Goal: Task Accomplishment & Management: Manage account settings

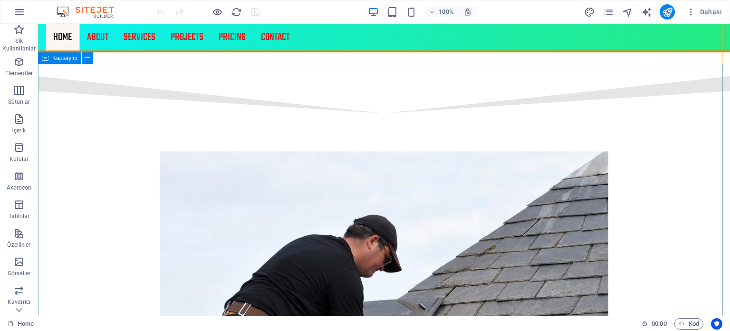
scroll to position [1409, 0]
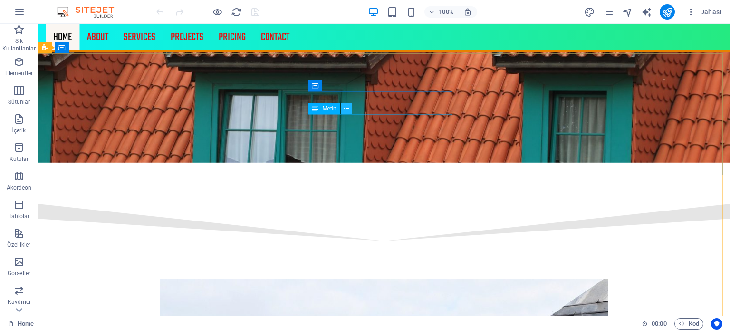
click at [346, 111] on icon at bounding box center [346, 109] width 5 height 10
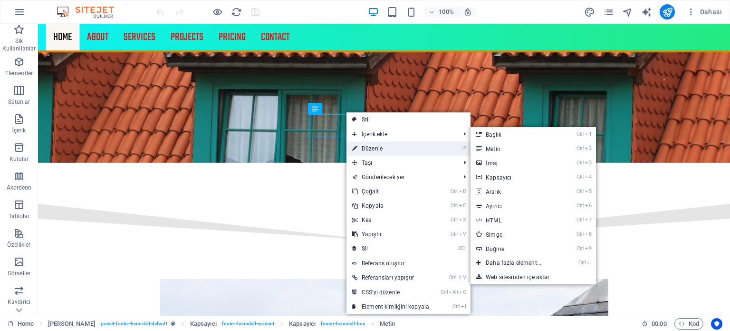
drag, startPoint x: 365, startPoint y: 146, endPoint x: 138, endPoint y: 125, distance: 227.3
click at [365, 146] on link "⏎ Düzenle" at bounding box center [391, 148] width 88 height 14
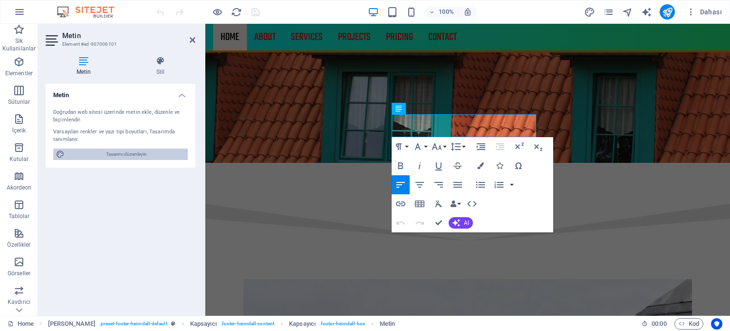
click at [138, 158] on span "Tasarımı düzenleyin" at bounding box center [126, 153] width 117 height 11
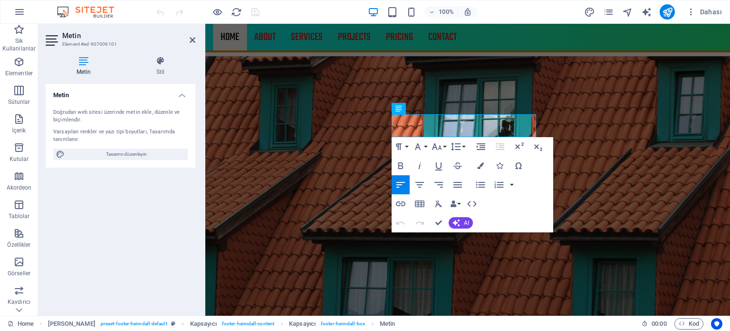
select select "px"
select select "300"
select select "px"
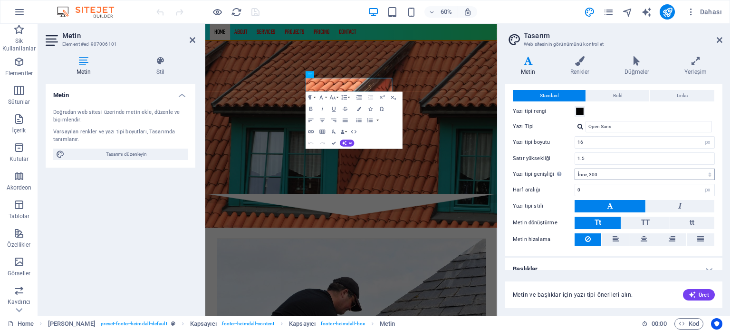
scroll to position [29, 0]
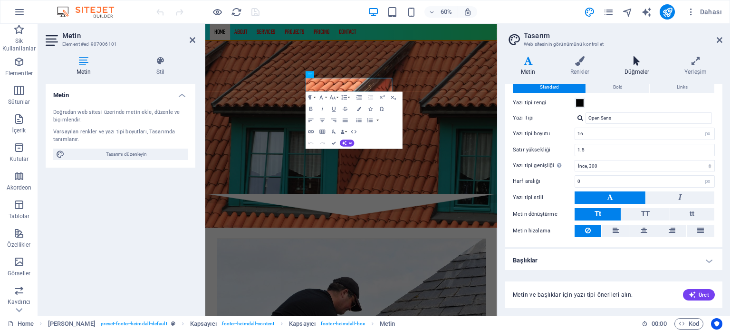
click at [633, 65] on icon at bounding box center [637, 61] width 56 height 10
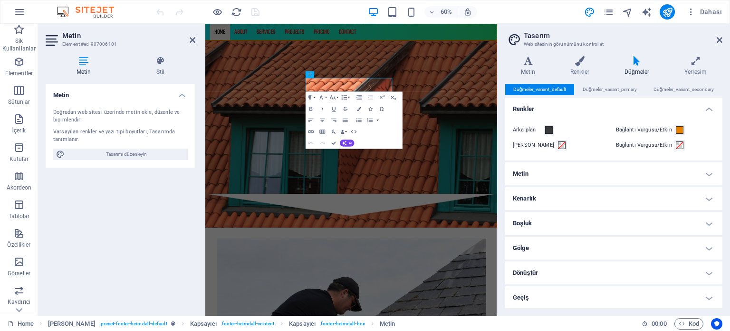
scroll to position [0, 0]
click at [580, 271] on h4 "Dönüştür" at bounding box center [614, 272] width 217 height 23
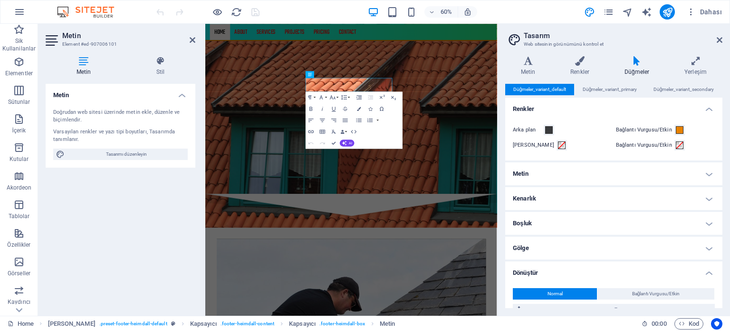
scroll to position [87, 0]
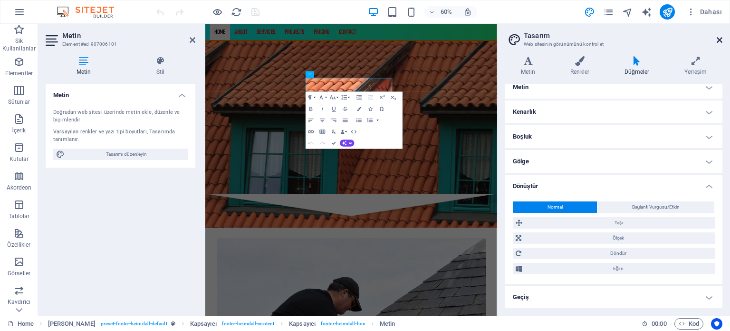
click at [719, 37] on icon at bounding box center [720, 40] width 6 height 8
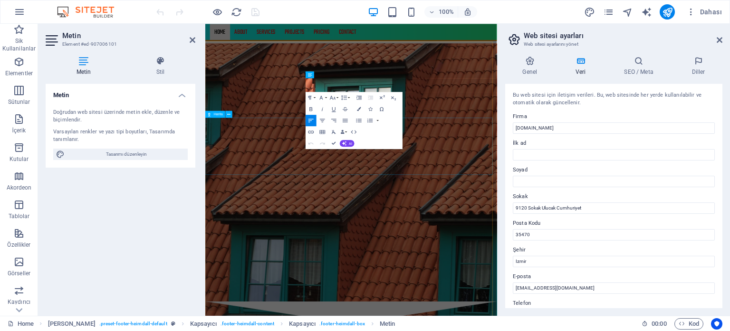
select select "1"
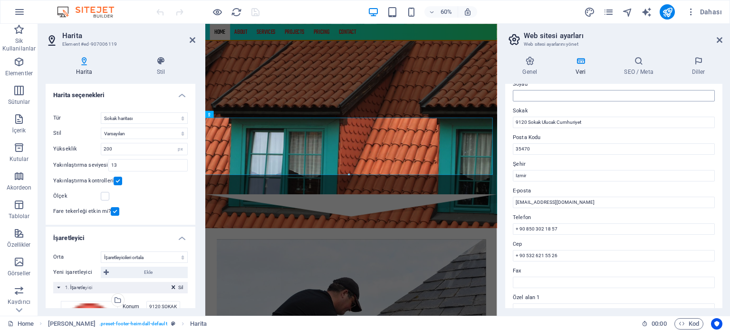
scroll to position [143, 0]
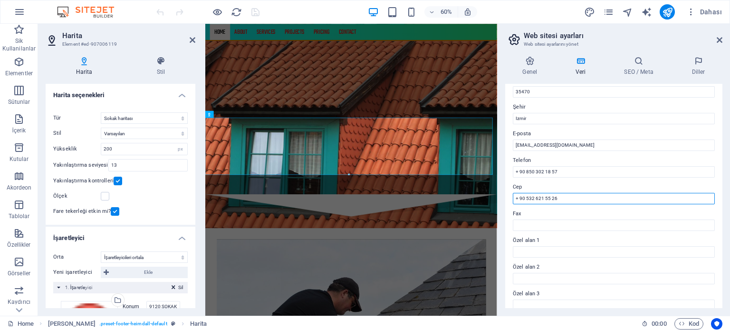
click at [535, 200] on input "+ 90 532 621 55 26" at bounding box center [614, 198] width 202 height 11
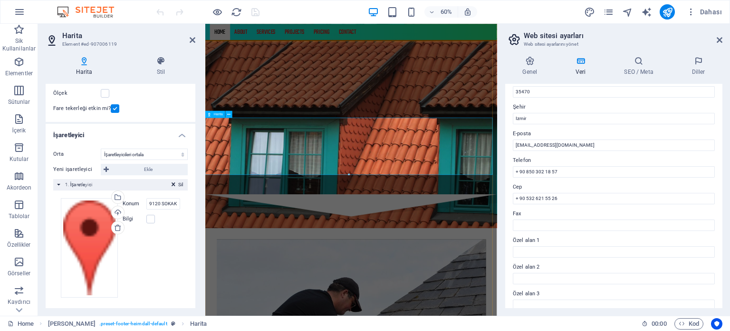
scroll to position [1492, 0]
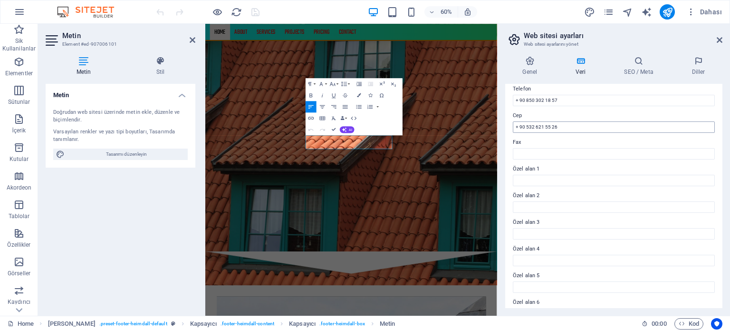
scroll to position [232, 0]
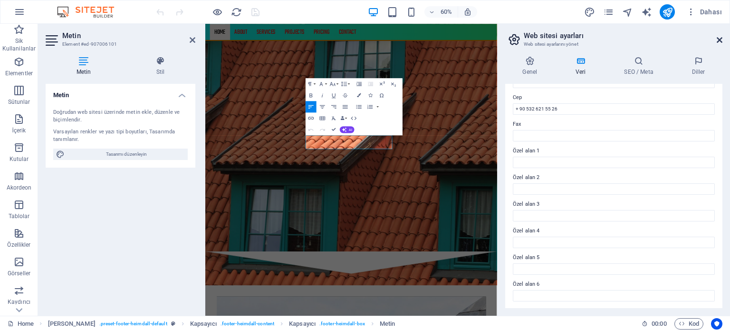
click at [721, 40] on icon at bounding box center [720, 40] width 6 height 8
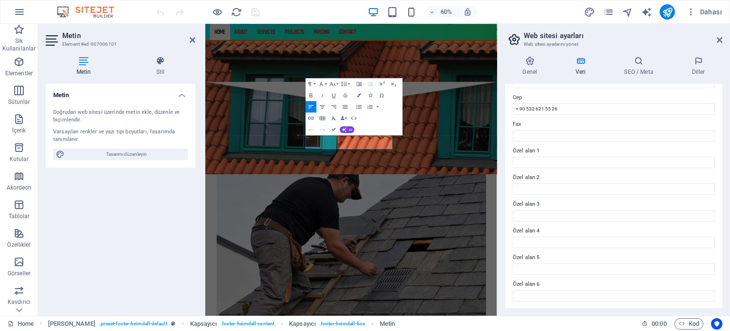
scroll to position [1314, 0]
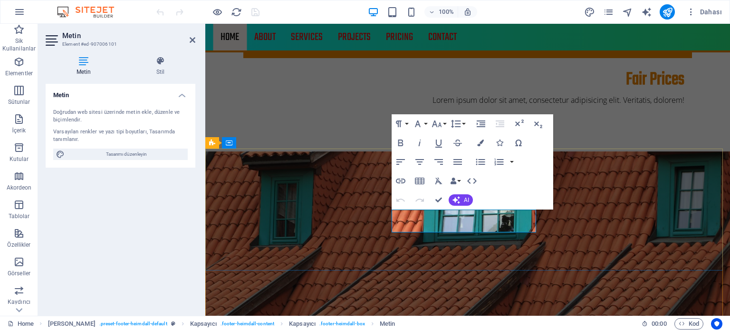
scroll to position [1492, 0]
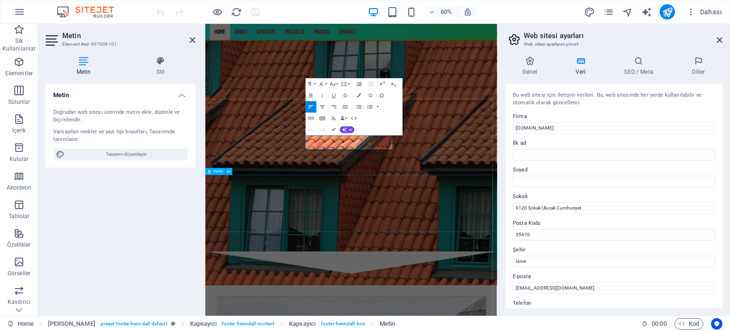
select select "1"
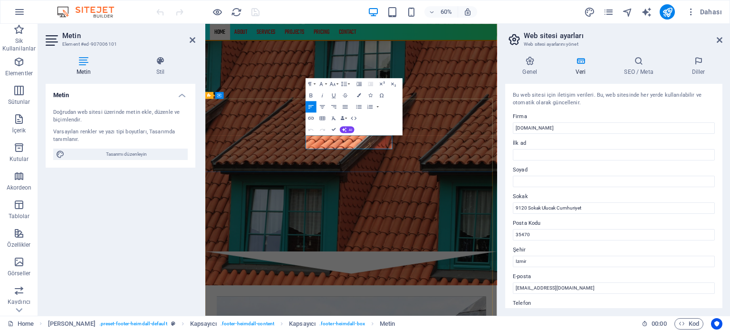
drag, startPoint x: 510, startPoint y: 12, endPoint x: 717, endPoint y: 37, distance: 208.3
click at [717, 37] on icon at bounding box center [720, 40] width 6 height 8
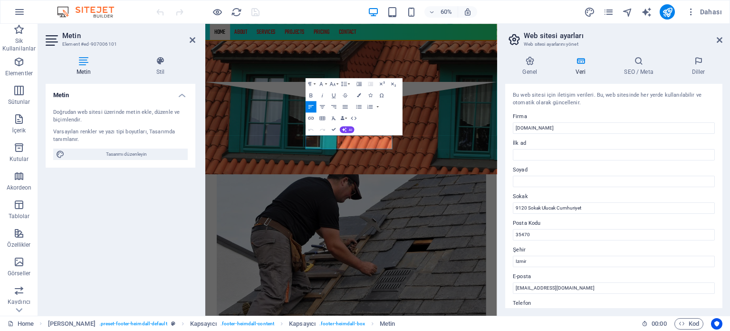
scroll to position [1314, 0]
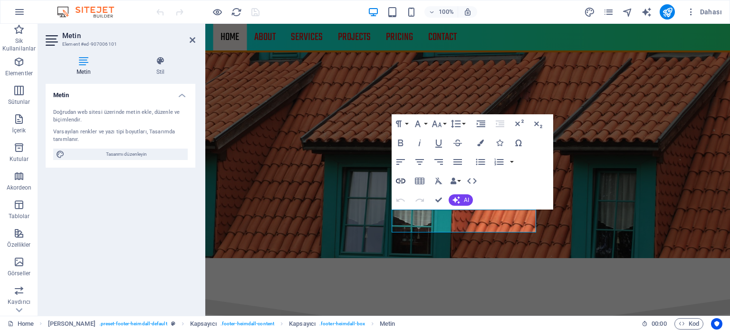
click at [399, 180] on icon "button" at bounding box center [400, 180] width 11 height 11
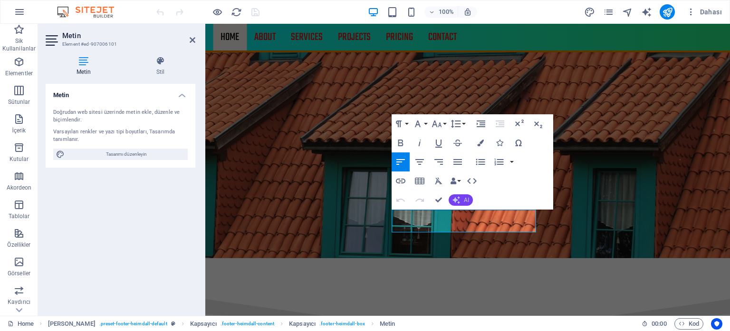
click at [461, 196] on button "AI" at bounding box center [461, 199] width 24 height 11
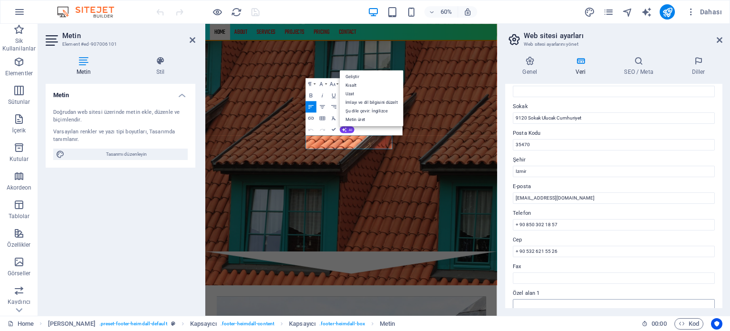
scroll to position [89, 0]
click at [526, 226] on input "+ 90 850 302 18 57" at bounding box center [614, 224] width 202 height 11
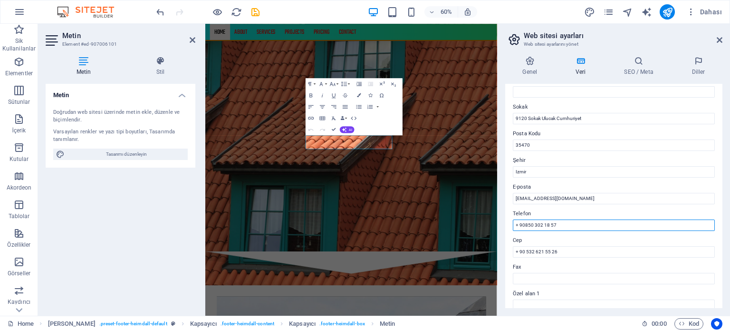
click at [535, 224] on input "+ 90850 302 18 57" at bounding box center [614, 224] width 202 height 11
click at [542, 224] on input "+ 90850302 18 57" at bounding box center [614, 224] width 202 height 11
click at [546, 225] on input "+ 9085030218 57" at bounding box center [614, 224] width 202 height 11
click at [547, 224] on input "+ 9085030218 57" at bounding box center [614, 224] width 202 height 11
type input "+ 908503021857"
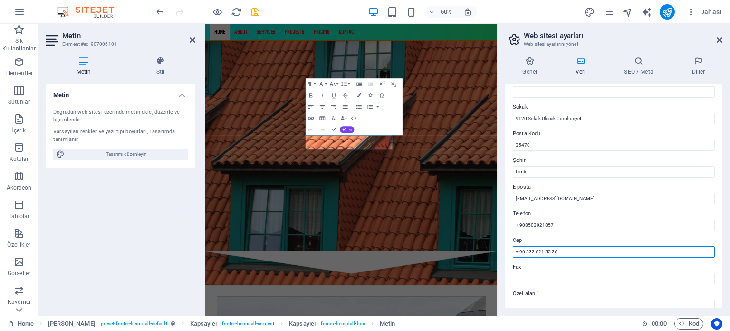
click at [551, 250] on input "+ 90 532 621 55 26" at bounding box center [614, 251] width 202 height 11
click at [543, 252] on input "+ 90 532 621 5526" at bounding box center [614, 251] width 202 height 11
click at [543, 251] on input "+ 90 532 621 5526" at bounding box center [614, 251] width 202 height 11
click at [544, 251] on input "+ 90 532 621 5526" at bounding box center [614, 251] width 202 height 11
click at [546, 253] on input "+ 90 532 621 5526" at bounding box center [614, 251] width 202 height 11
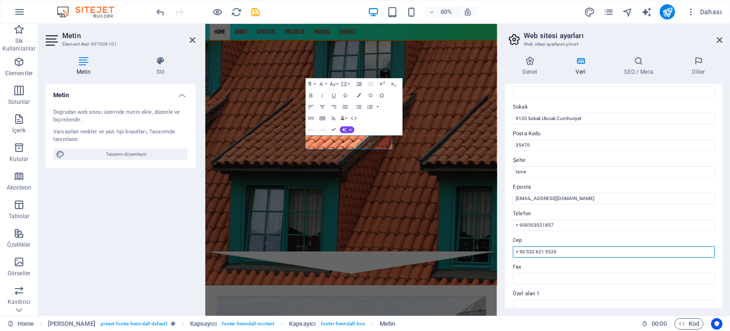
click at [544, 253] on input "+ 90 532 621 5526" at bounding box center [614, 251] width 202 height 11
click at [535, 252] on input "+ 90 532 6215526" at bounding box center [614, 251] width 202 height 11
type input "+ 90 5326215526"
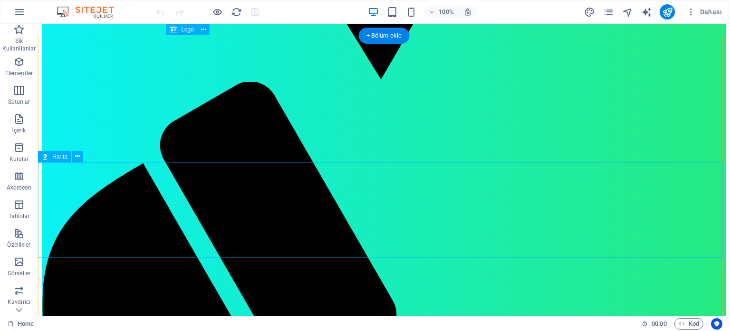
scroll to position [1332, 0]
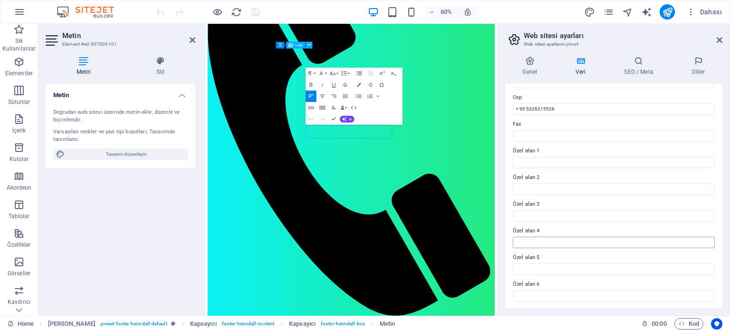
scroll to position [90, 0]
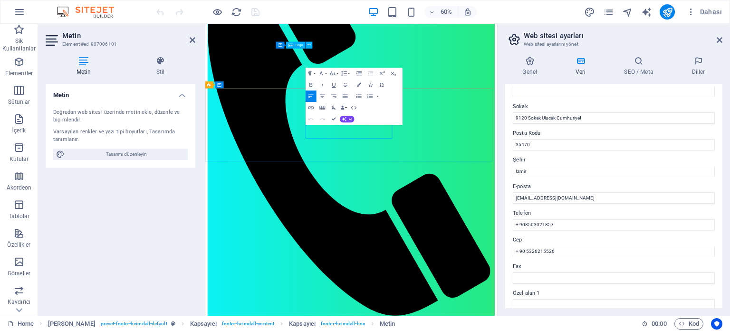
click at [720, 42] on icon at bounding box center [720, 40] width 6 height 8
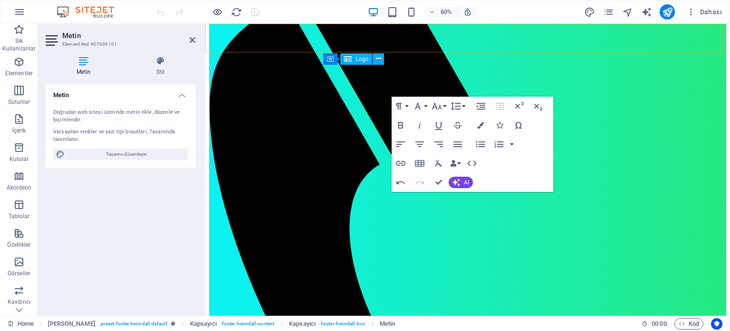
scroll to position [1332, 0]
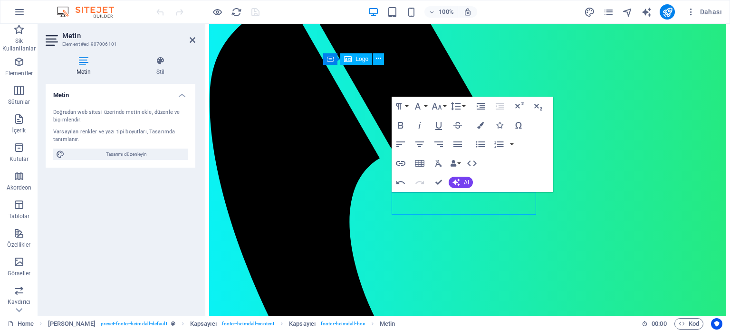
click at [197, 38] on aside "Metin Element #ed-907006101 Metin Stil Metin Doğrudan web sitesi üzerinde metin…" at bounding box center [121, 170] width 167 height 292
click at [454, 162] on icon "button" at bounding box center [453, 163] width 7 height 7
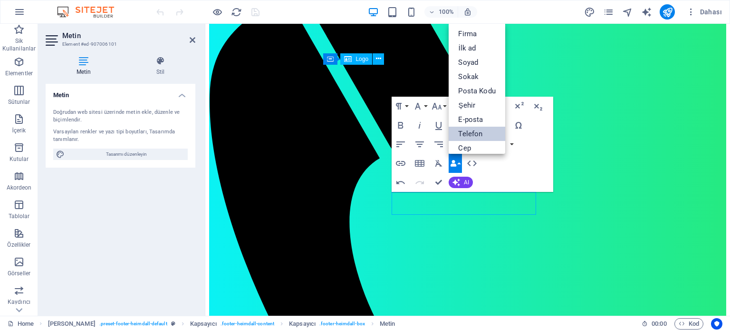
click at [464, 131] on link "Telefon" at bounding box center [477, 134] width 56 height 14
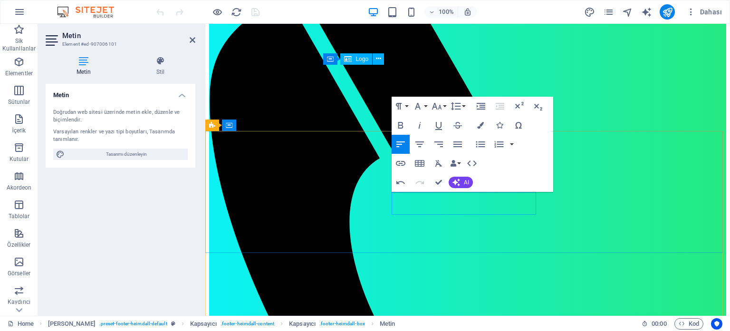
drag, startPoint x: 479, startPoint y: 210, endPoint x: 418, endPoint y: 207, distance: 61.0
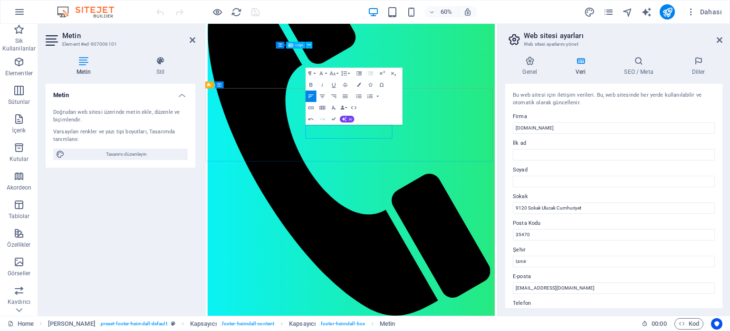
click at [344, 108] on icon "button" at bounding box center [343, 107] width 4 height 4
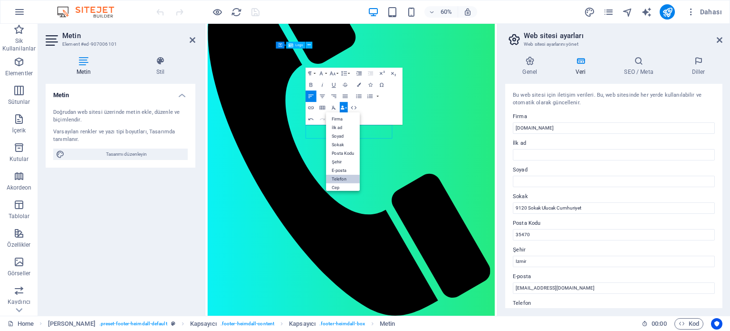
click at [341, 178] on link "Telefon" at bounding box center [343, 178] width 34 height 9
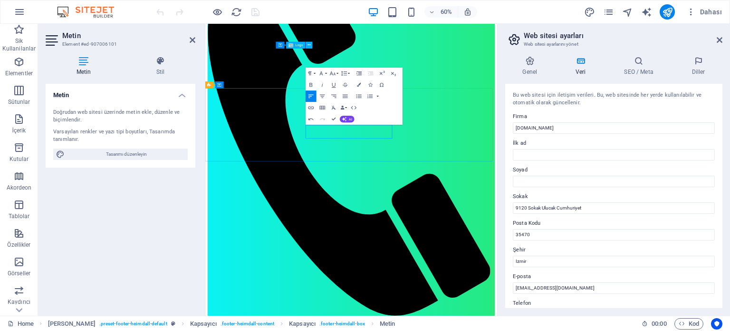
click at [719, 38] on icon at bounding box center [720, 40] width 6 height 8
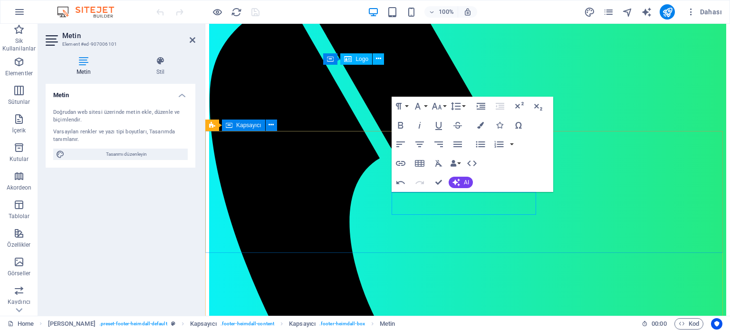
scroll to position [1236, 0]
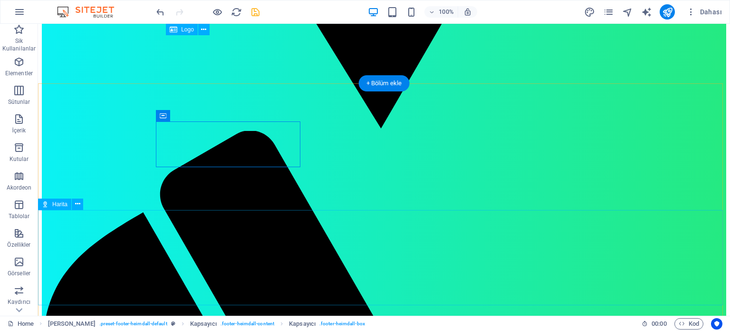
scroll to position [1379, 0]
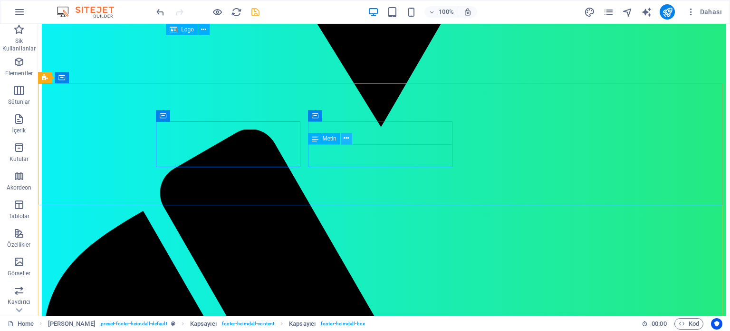
click at [348, 139] on icon at bounding box center [346, 138] width 5 height 10
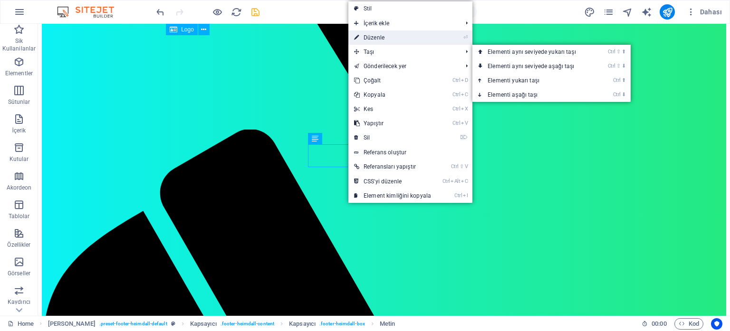
click at [379, 40] on link "⏎ Düzenle" at bounding box center [393, 37] width 88 height 14
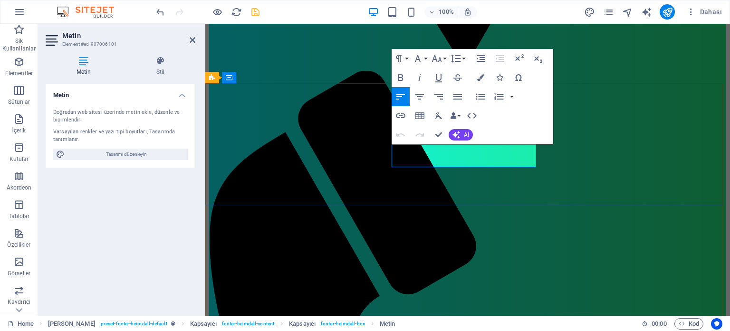
scroll to position [1558, 0]
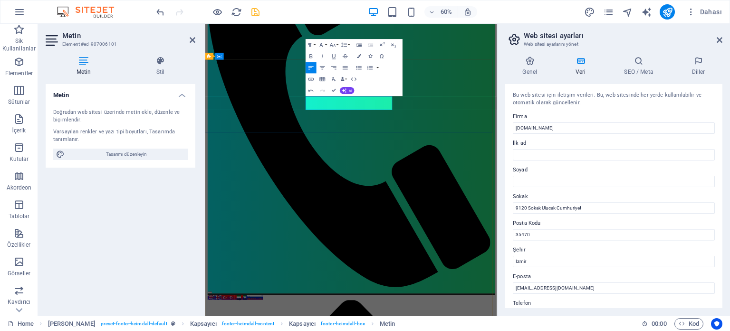
drag, startPoint x: 459, startPoint y: 155, endPoint x: 419, endPoint y: 153, distance: 40.0
click at [347, 78] on button "Data Bindings" at bounding box center [344, 78] width 8 height 11
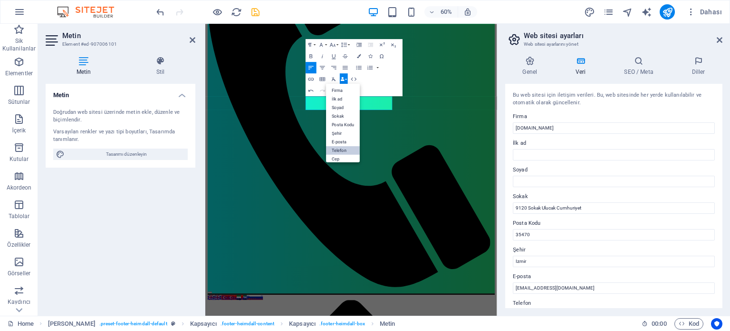
click at [349, 150] on link "Telefon" at bounding box center [343, 150] width 34 height 9
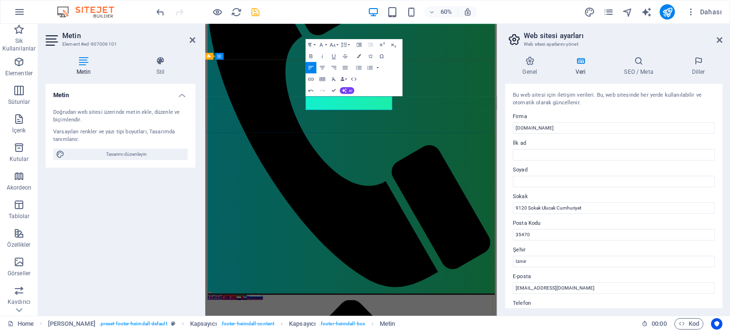
click at [347, 79] on button "Data Bindings" at bounding box center [344, 78] width 8 height 11
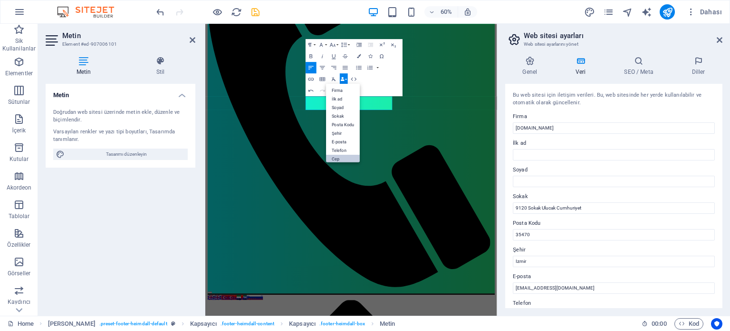
click at [347, 156] on link "Cep" at bounding box center [343, 158] width 34 height 9
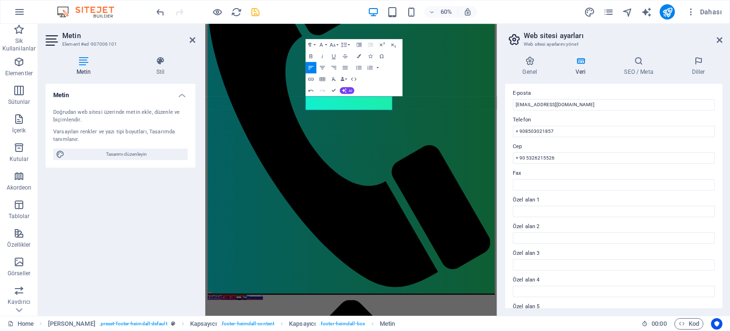
scroll to position [190, 0]
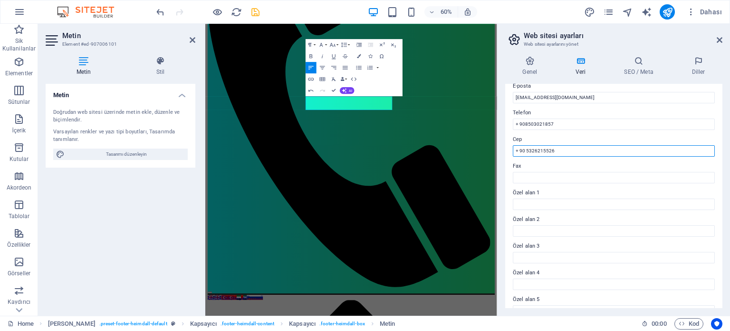
click at [534, 153] on input "+ 90 5326215526" at bounding box center [614, 150] width 202 height 11
click at [543, 151] on input "+ 90 532 6215526" at bounding box center [614, 150] width 202 height 11
click at [550, 150] on input "+ 90 532 621 5526" at bounding box center [614, 150] width 202 height 11
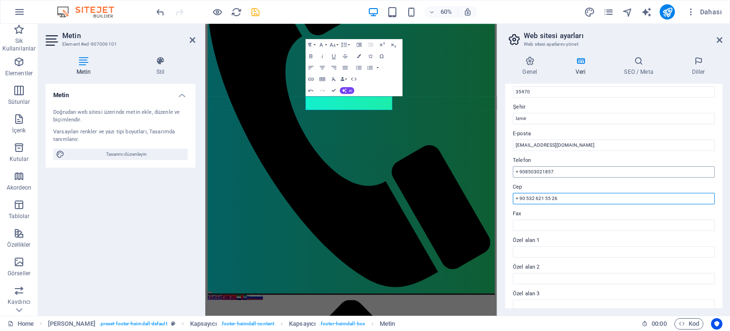
type input "+ 90 532 621 55 26"
click at [523, 171] on input "+ 908503021857" at bounding box center [614, 171] width 202 height 11
click at [526, 173] on input "+ 908503021857" at bounding box center [614, 171] width 202 height 11
click at [534, 171] on input "+ 90 8503021857" at bounding box center [614, 171] width 202 height 11
click at [542, 173] on input "+ 90 850 3021857" at bounding box center [614, 171] width 202 height 11
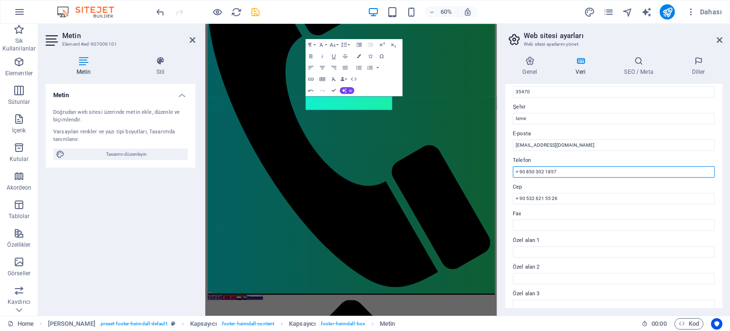
click at [550, 170] on input "+ 90 850 302 1857" at bounding box center [614, 171] width 202 height 11
type input "+ 90 850 302 18 57"
click at [259, 7] on icon "save" at bounding box center [255, 12] width 11 height 11
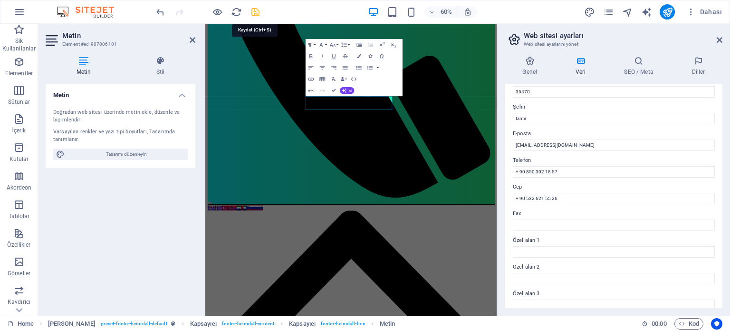
scroll to position [1379, 0]
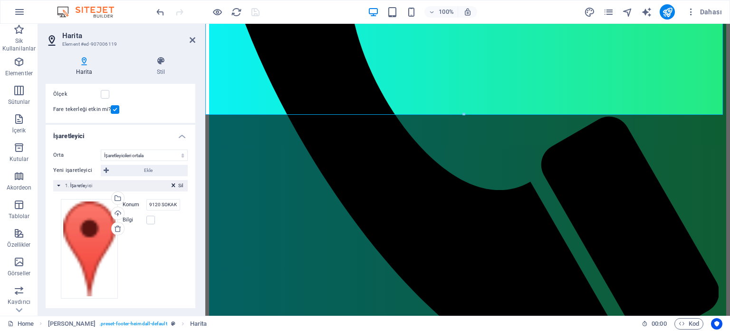
scroll to position [103, 0]
click at [150, 217] on label at bounding box center [150, 218] width 9 height 9
click at [0, 0] on input "Bilgi" at bounding box center [0, 0] width 0 height 0
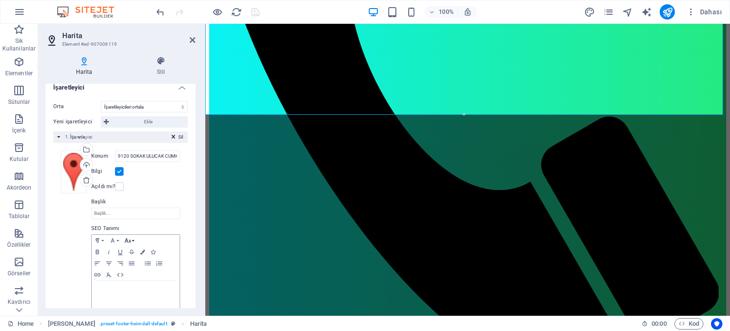
scroll to position [167, 0]
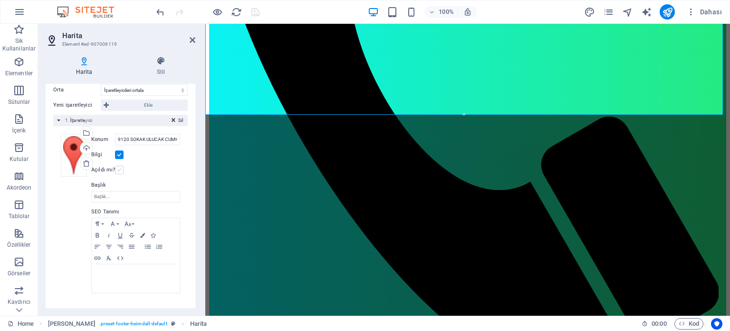
click at [118, 167] on label at bounding box center [119, 169] width 9 height 9
click at [0, 0] on input "Açıldı mı?" at bounding box center [0, 0] width 0 height 0
click at [118, 171] on label at bounding box center [119, 169] width 9 height 9
click at [0, 0] on input "Açıldı mı?" at bounding box center [0, 0] width 0 height 0
click at [117, 152] on label at bounding box center [119, 154] width 9 height 9
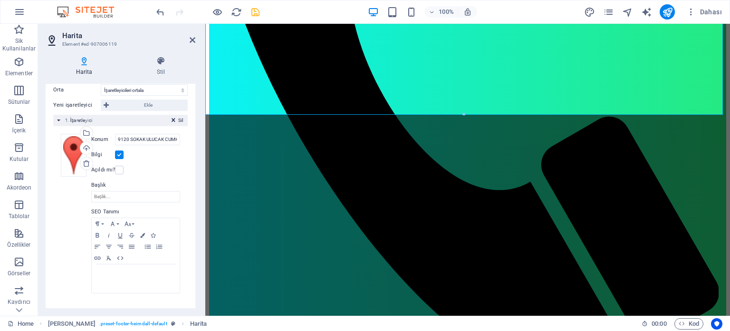
click at [0, 0] on input "Bilgi" at bounding box center [0, 0] width 0 height 0
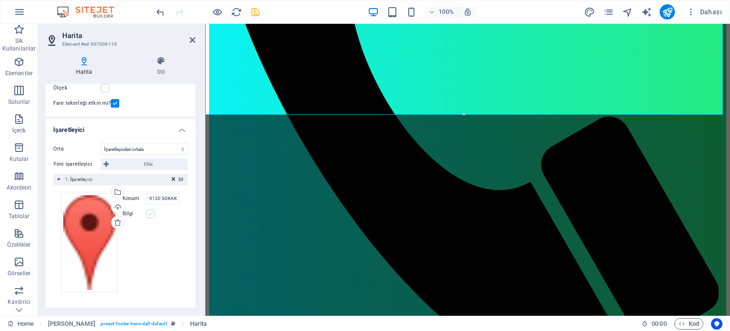
scroll to position [103, 0]
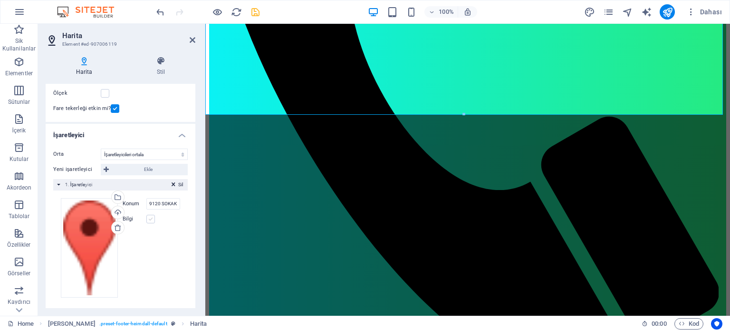
click at [152, 219] on label at bounding box center [150, 218] width 9 height 9
click at [0, 0] on input "Bilgi" at bounding box center [0, 0] width 0 height 0
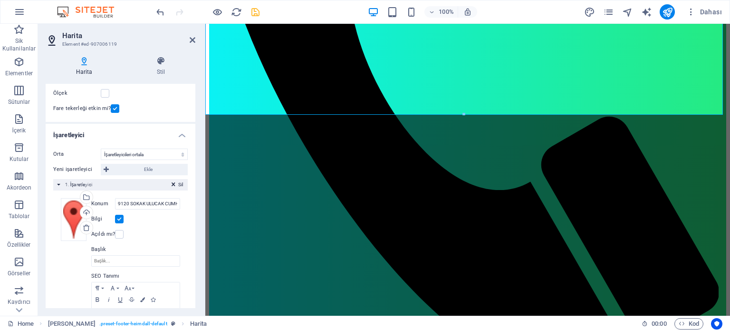
scroll to position [167, 0]
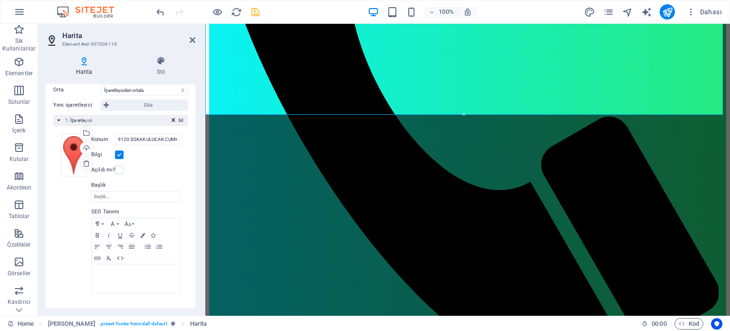
click at [120, 155] on label at bounding box center [119, 154] width 9 height 9
click at [0, 0] on input "Bilgi" at bounding box center [0, 0] width 0 height 0
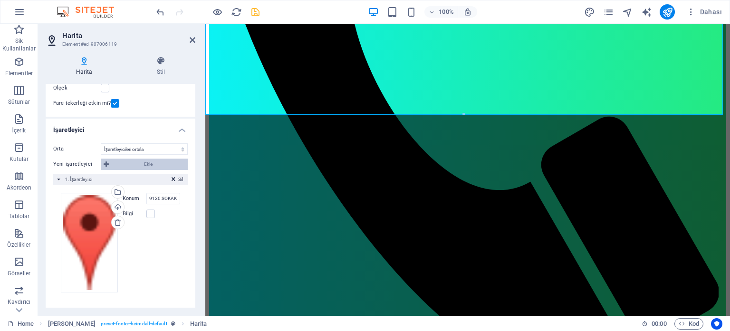
scroll to position [103, 0]
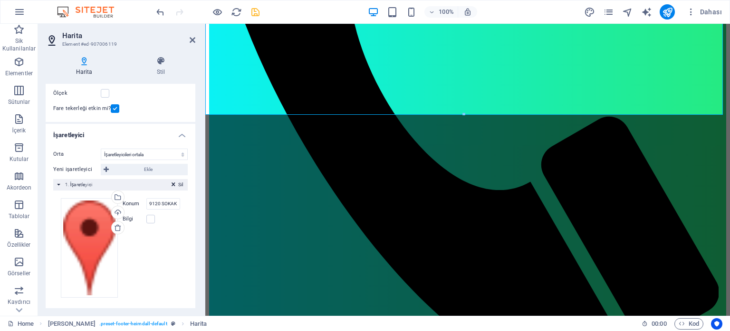
click at [68, 183] on span "1. İşaretleyici" at bounding box center [78, 184] width 27 height 5
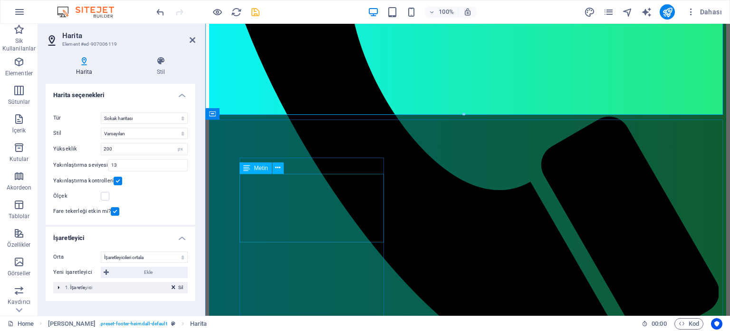
scroll to position [1522, 0]
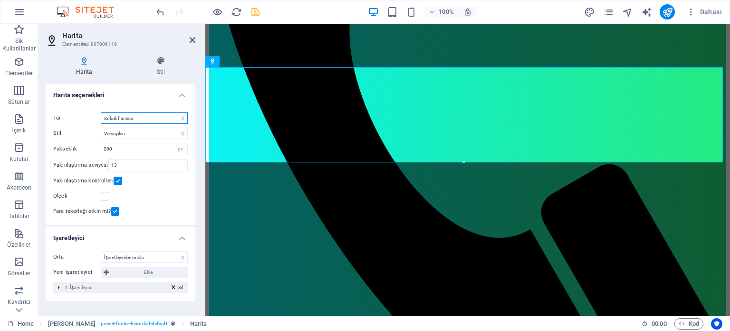
click at [175, 117] on select "Sokak haritası Uydu görünümü Sokaklar ile uydu görünümü Arazi haritası" at bounding box center [144, 117] width 87 height 11
click at [101, 112] on select "Sokak haritası Uydu görünümü Sokaklar ile uydu görünümü Arazi haritası" at bounding box center [144, 117] width 87 height 11
click at [127, 133] on select "Varsayılan Renklendir Soluk Şafak İnce Gri Tonlama Grinin Tonları Apple Harital…" at bounding box center [144, 132] width 87 height 11
click at [151, 182] on div "Yakınlaştırma kontrolleri" at bounding box center [120, 180] width 135 height 11
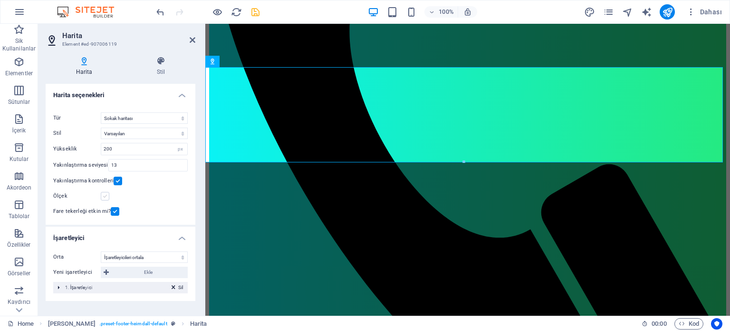
click at [104, 195] on label at bounding box center [105, 196] width 9 height 9
click at [0, 0] on input "Ölçek" at bounding box center [0, 0] width 0 height 0
click at [104, 195] on label at bounding box center [105, 196] width 9 height 9
click at [0, 0] on input "Ölçek" at bounding box center [0, 0] width 0 height 0
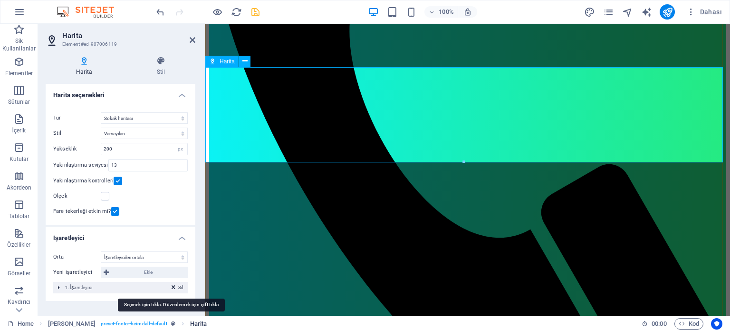
click at [190, 324] on span "Harita" at bounding box center [198, 323] width 17 height 11
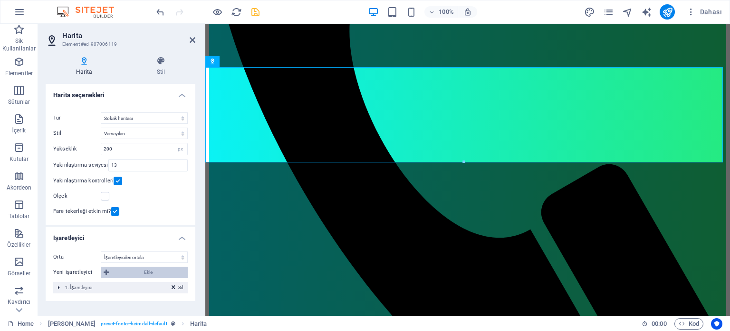
click at [119, 269] on span "Ekle" at bounding box center [148, 271] width 73 height 11
select select "2"
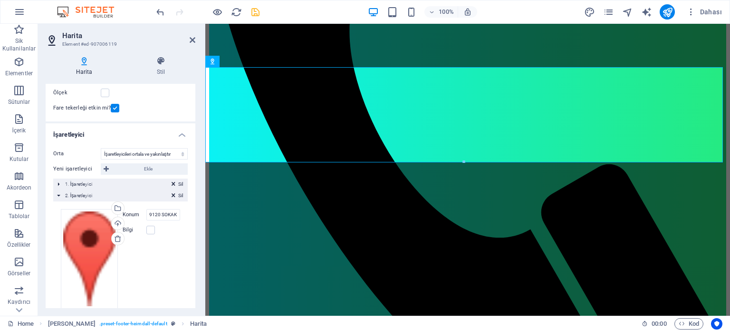
scroll to position [98, 0]
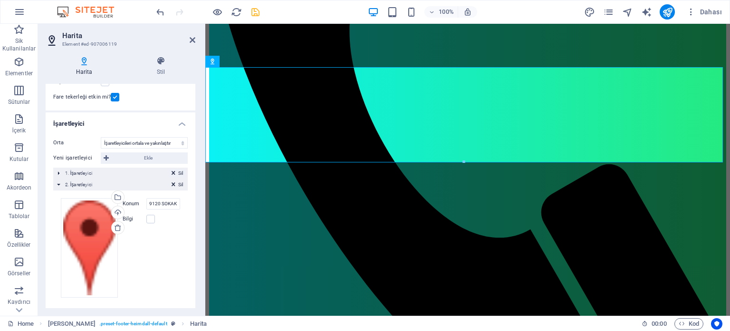
click at [178, 171] on span "Sil" at bounding box center [180, 173] width 5 height 9
type input "9120 SOKAK ULUCAK CUMHURİYET"
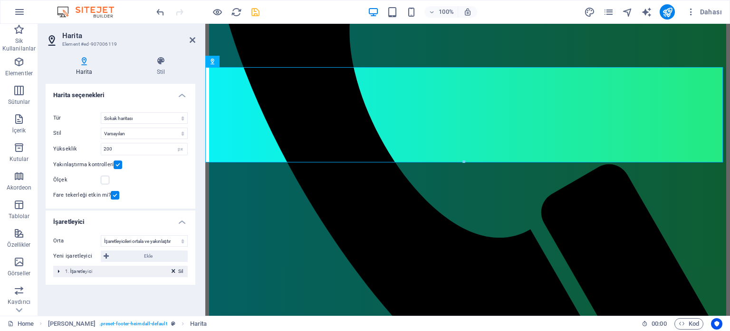
click at [55, 273] on div "Sil 1. İşaretleyici" at bounding box center [120, 270] width 135 height 11
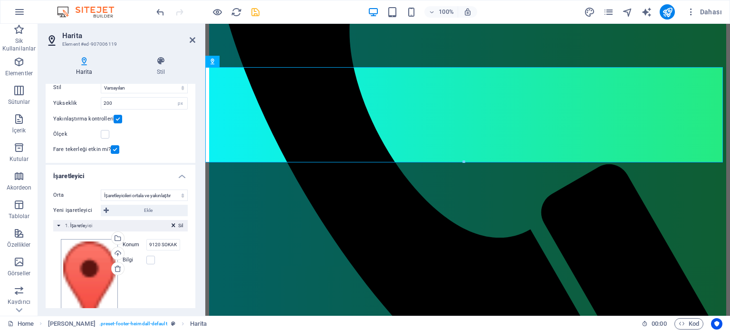
scroll to position [87, 0]
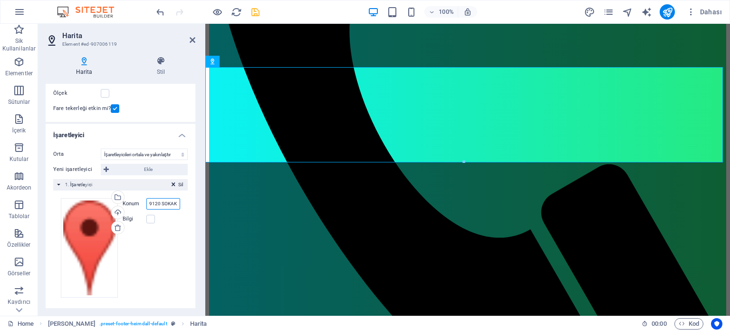
click at [163, 202] on input "9120 SOKAK ULUCAK CUMHURİYET" at bounding box center [163, 203] width 34 height 11
click at [171, 203] on input "9120 SOKAK ULUCAK CUMHURİYET" at bounding box center [163, 203] width 34 height 11
click at [257, 12] on icon "save" at bounding box center [255, 12] width 11 height 11
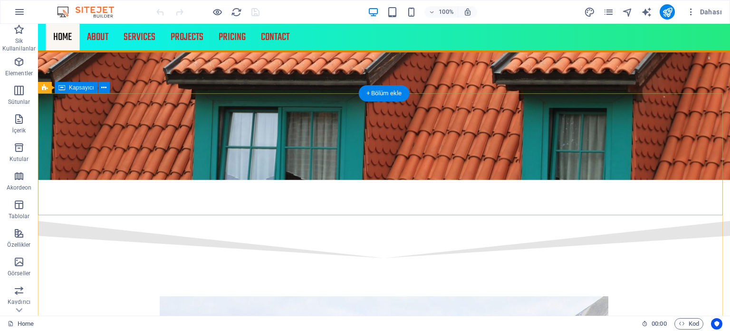
scroll to position [1314, 0]
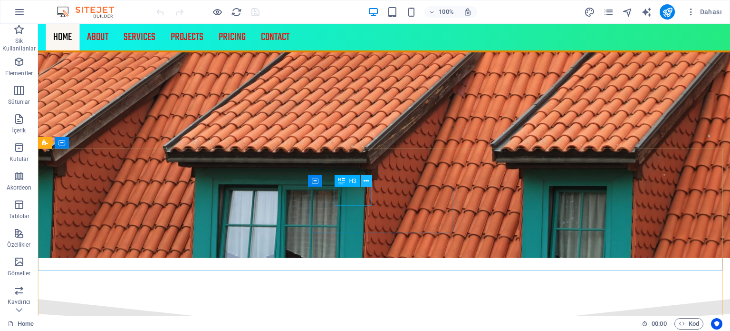
click at [364, 182] on icon at bounding box center [366, 181] width 5 height 10
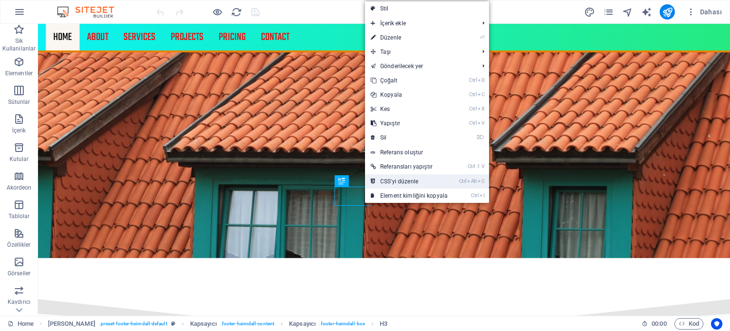
click at [411, 182] on link "Ctrl Alt C CSS'yi düzenle" at bounding box center [409, 181] width 88 height 14
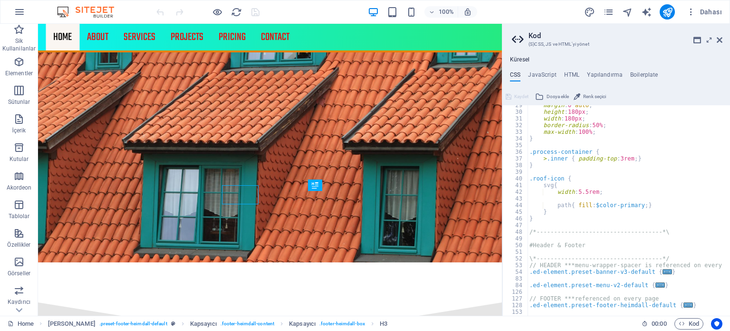
scroll to position [161, 0]
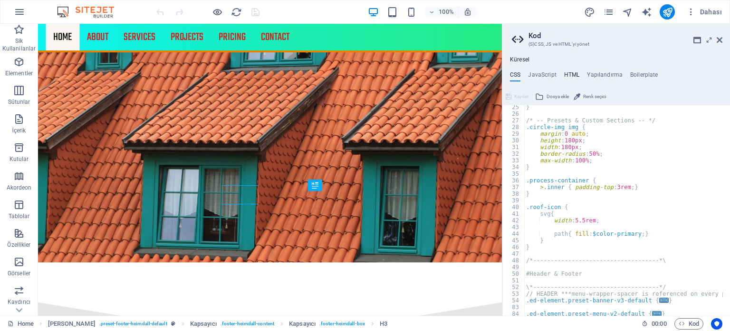
click at [571, 74] on h4 "HTML" at bounding box center [573, 76] width 16 height 10
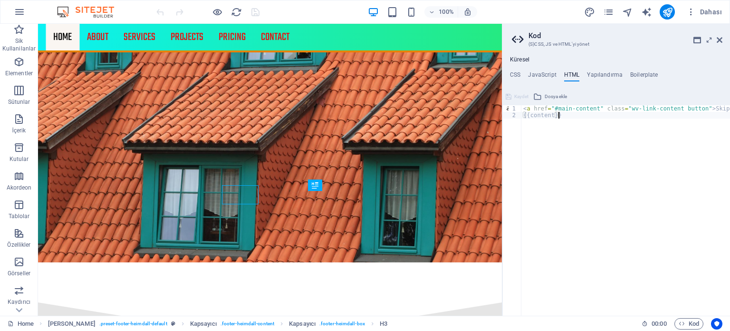
drag, startPoint x: 513, startPoint y: 122, endPoint x: 576, endPoint y: 132, distance: 64.0
click at [576, 132] on div "< a href = "#main-content" class = "wv-link-content button" > Skip to main cont…" at bounding box center [650, 213] width 257 height 216
type textarea "{{content}}"
click at [579, 131] on div "< a href = "#main-content" class = "wv-link-content button" > Skip to main cont…" at bounding box center [650, 213] width 257 height 216
click at [571, 124] on div "< a href = "#main-content" class = "wv-link-content button" > Skip to main cont…" at bounding box center [650, 213] width 257 height 216
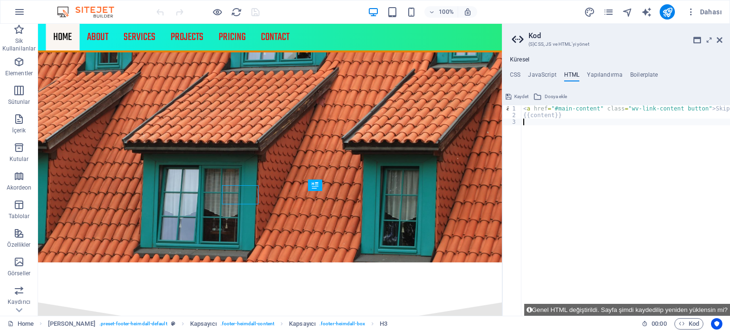
paste textarea "<a href="tel:05055555555">0505 555 55 55</a>"
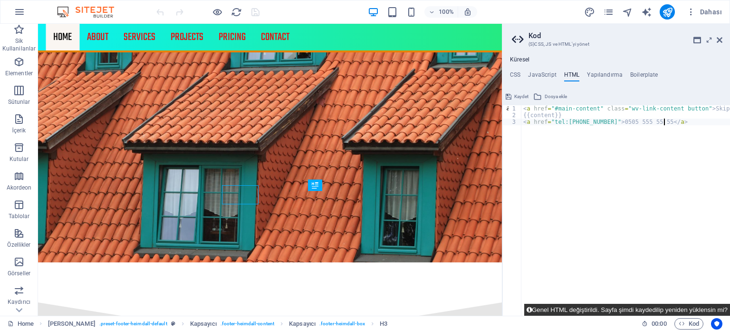
type textarea "<a href="tel:05055555555">0505 555 55 55</a>"
click at [588, 310] on button "Genel HTML değiştirildi. Sayfa şimdi kaydedilip yeniden yüklensin mi?" at bounding box center [628, 309] width 206 height 12
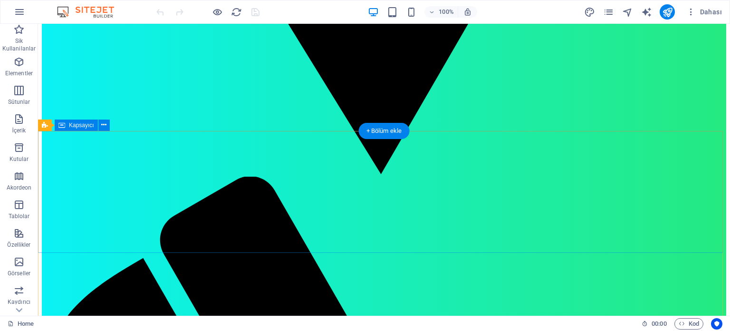
scroll to position [1332, 0]
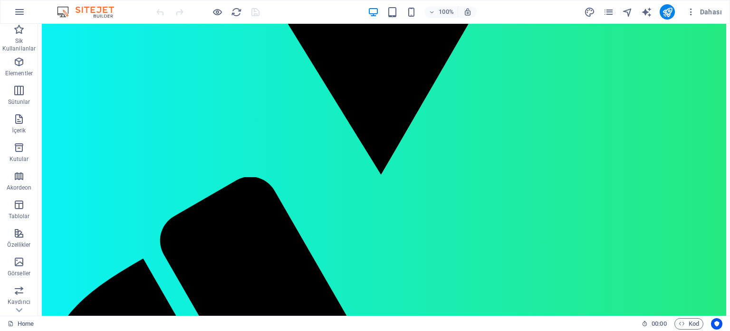
click at [255, 10] on div at bounding box center [208, 11] width 107 height 15
click at [370, 162] on button at bounding box center [366, 162] width 11 height 11
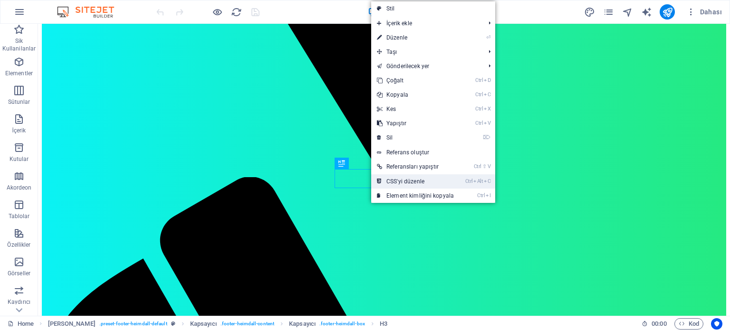
click at [388, 182] on link "Ctrl Alt C CSS'yi düzenle" at bounding box center [415, 181] width 88 height 14
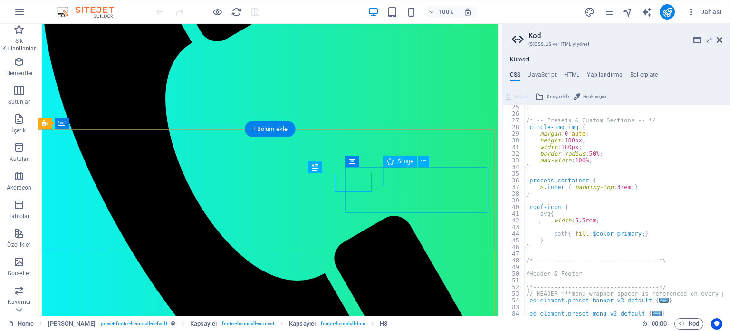
scroll to position [161, 0]
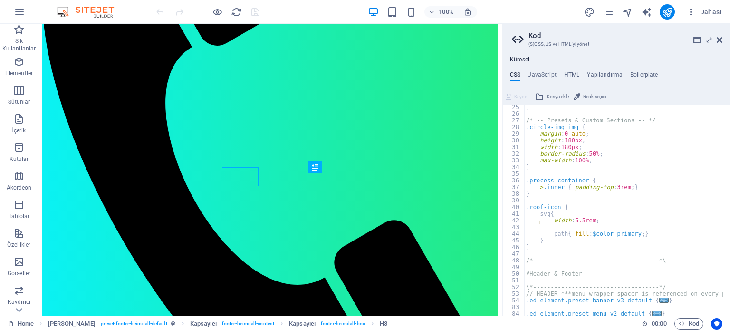
click at [566, 70] on div "Küresel CSS JavaScript HTML Yapılandırma Boilerplate // 25 26 27 28 29 30 31 32…" at bounding box center [617, 185] width 228 height 259
click at [568, 70] on div "Küresel CSS JavaScript HTML Yapılandırma Boilerplate // 25 26 27 28 29 30 31 32…" at bounding box center [617, 185] width 228 height 259
click at [568, 76] on h4 "HTML" at bounding box center [573, 76] width 16 height 10
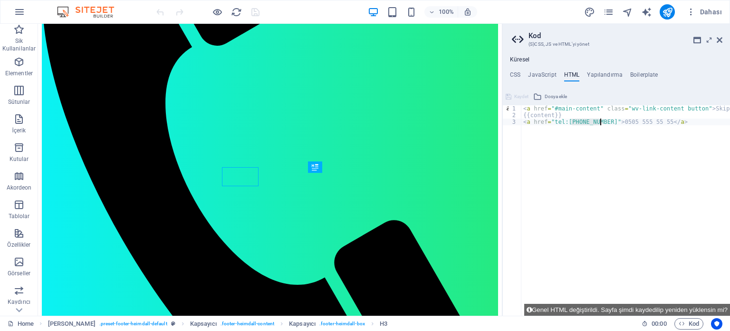
drag, startPoint x: 572, startPoint y: 121, endPoint x: 599, endPoint y: 121, distance: 27.6
click at [599, 121] on div "< a href = "#main-content" class = "wv-link-content button" > Skip to main cont…" at bounding box center [650, 213] width 257 height 216
drag, startPoint x: 607, startPoint y: 122, endPoint x: 618, endPoint y: 143, distance: 23.4
click at [613, 143] on div "< a href = "#main-content" class = "wv-link-content button" > Skip to main cont…" at bounding box center [650, 213] width 257 height 216
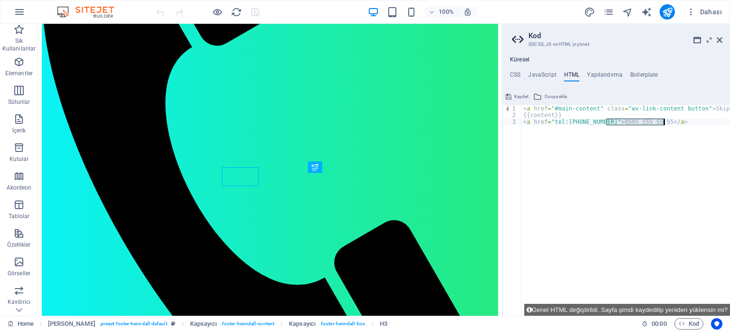
click at [623, 150] on div "< a href = "#main-content" class = "wv-link-content button" > Skip to main cont…" at bounding box center [626, 210] width 209 height 210
drag, startPoint x: 605, startPoint y: 120, endPoint x: 619, endPoint y: 121, distance: 13.3
click at [619, 121] on div "< a href = "#main-content" class = "wv-link-content button" > Skip to main cont…" at bounding box center [650, 213] width 257 height 216
type textarea "<a href="tel:05326215526">0532 621 55 26</a>"
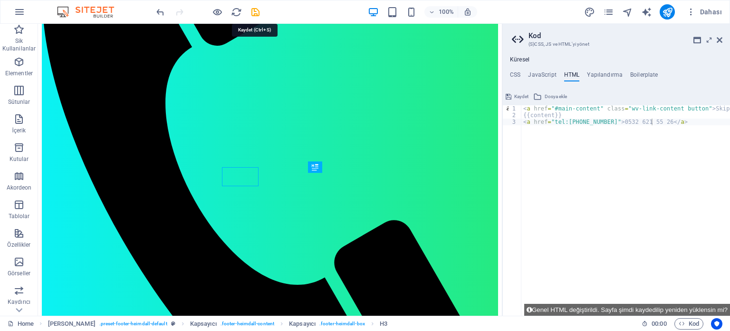
click at [257, 11] on icon "save" at bounding box center [255, 12] width 11 height 11
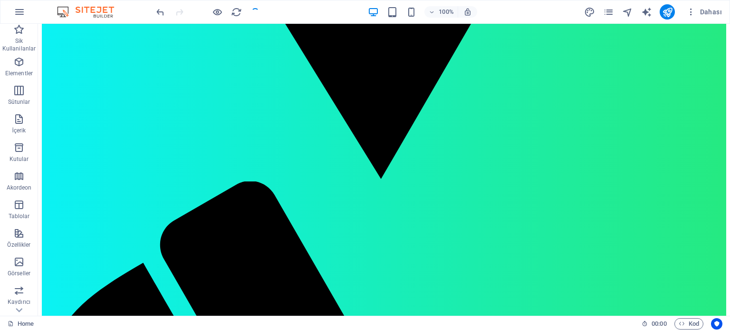
scroll to position [1332, 0]
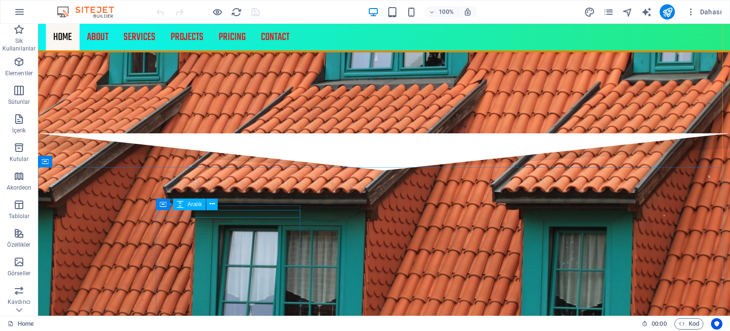
scroll to position [1379, 0]
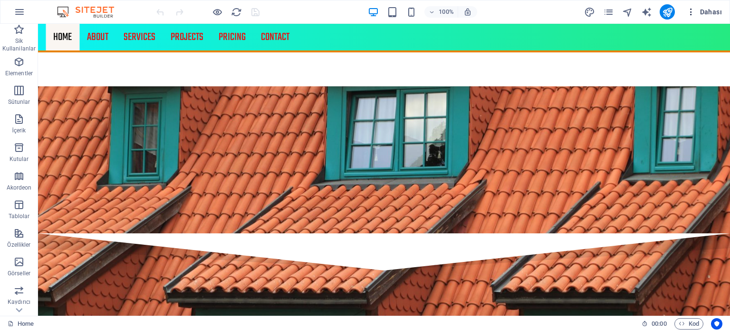
click at [710, 11] on span "Dahası" at bounding box center [705, 12] width 36 height 10
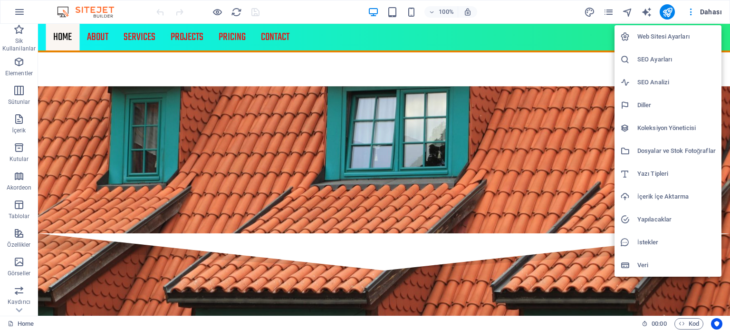
click at [652, 78] on h6 "SEO Analizi" at bounding box center [677, 82] width 78 height 11
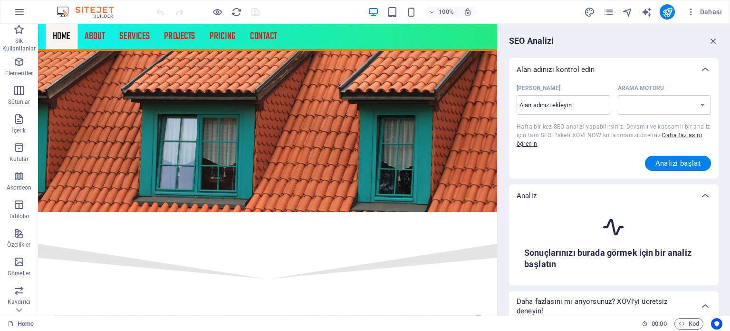
select select "[DOMAIN_NAME]"
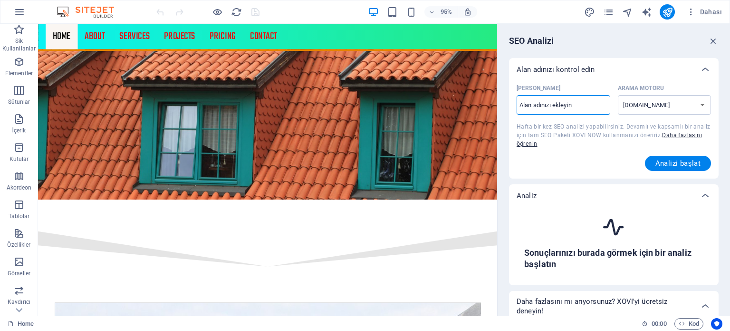
click at [594, 108] on input "[PERSON_NAME] ​" at bounding box center [564, 104] width 94 height 15
type input "[DOMAIN_NAME]"
select select "[DOMAIN_NAME]"
type input "[DOMAIN_NAME]"
select select "[DOMAIN_NAME]"
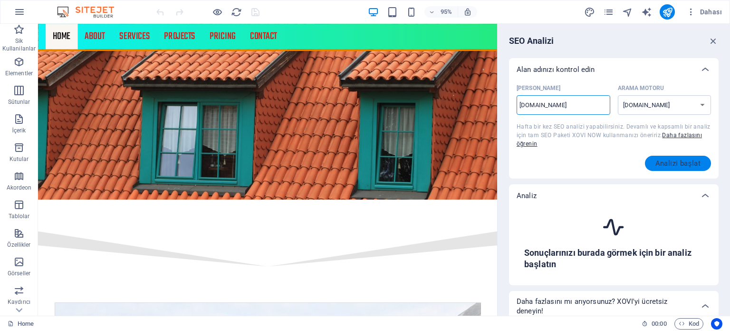
type input "[DOMAIN_NAME]"
click at [672, 159] on span "Analizi başlat" at bounding box center [679, 163] width 46 height 8
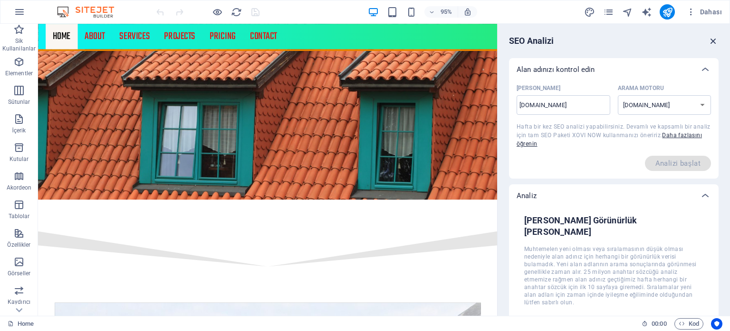
drag, startPoint x: 713, startPoint y: 43, endPoint x: 664, endPoint y: 25, distance: 51.9
click at [713, 43] on icon "button" at bounding box center [714, 41] width 10 height 10
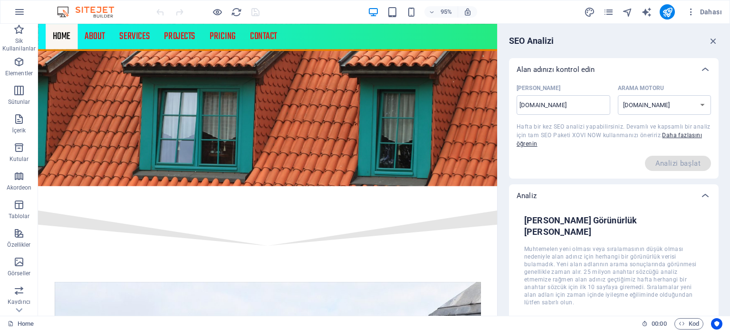
scroll to position [1379, 0]
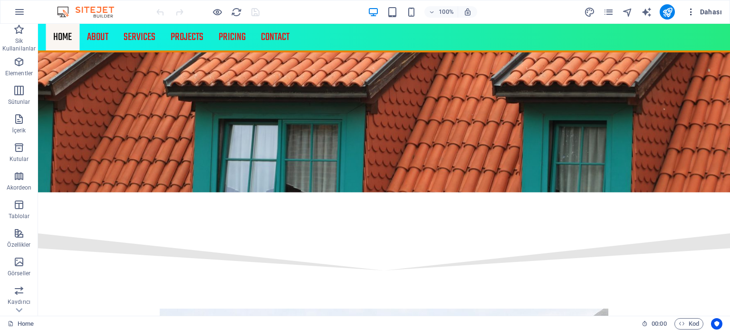
click at [710, 14] on span "Dahası" at bounding box center [705, 12] width 36 height 10
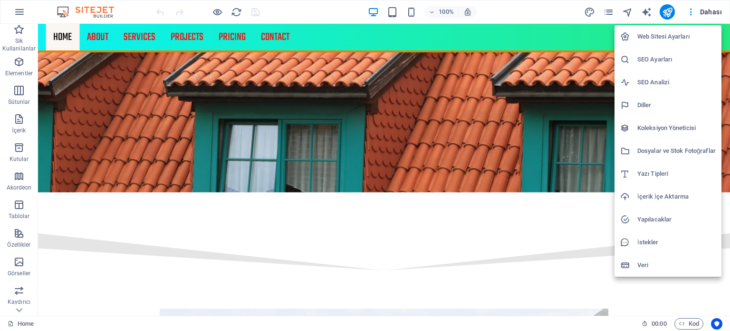
click at [654, 79] on h6 "SEO Analizi" at bounding box center [677, 82] width 78 height 11
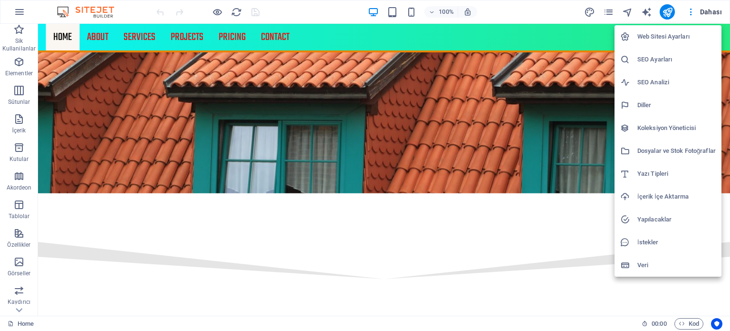
select select "[DOMAIN_NAME]"
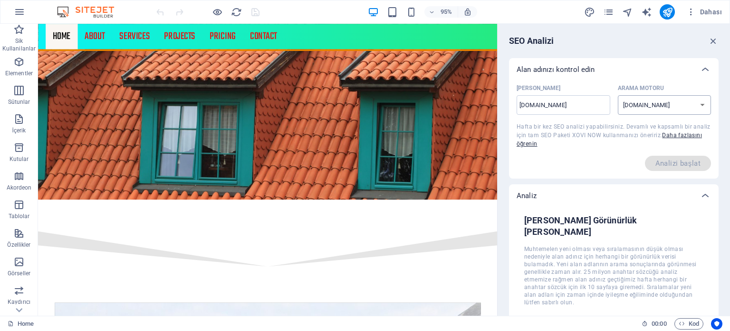
click at [693, 101] on select "[DOMAIN_NAME] [DOMAIN_NAME] [DOMAIN_NAME] [DOMAIN_NAME] [DOMAIN_NAME] [DOMAIN_N…" at bounding box center [665, 104] width 94 height 19
click at [702, 103] on select "[DOMAIN_NAME] [DOMAIN_NAME] [DOMAIN_NAME] [DOMAIN_NAME] [DOMAIN_NAME] [DOMAIN_N…" at bounding box center [665, 104] width 94 height 19
click at [708, 14] on span "Dahası" at bounding box center [705, 12] width 36 height 10
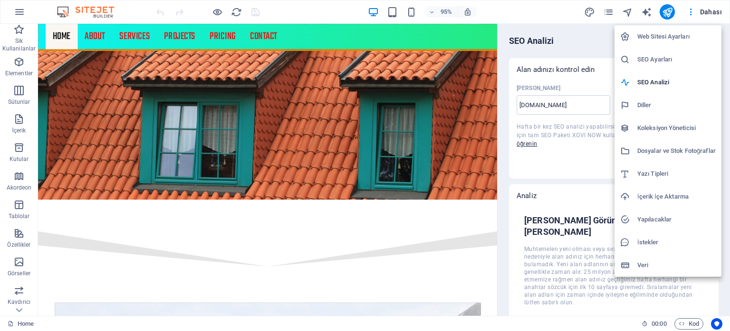
click at [662, 62] on h6 "SEO Ayarları" at bounding box center [677, 59] width 78 height 11
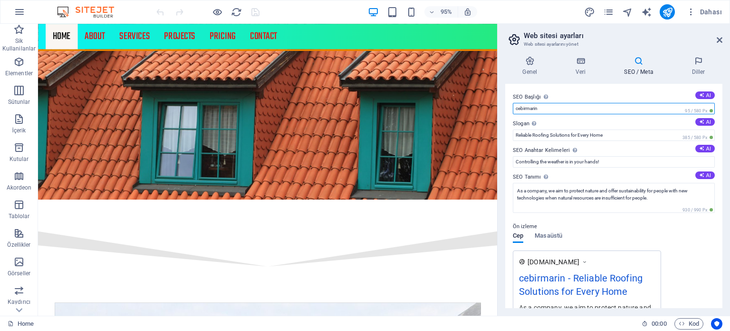
click at [516, 109] on input "cebirmarin" at bounding box center [614, 108] width 202 height 11
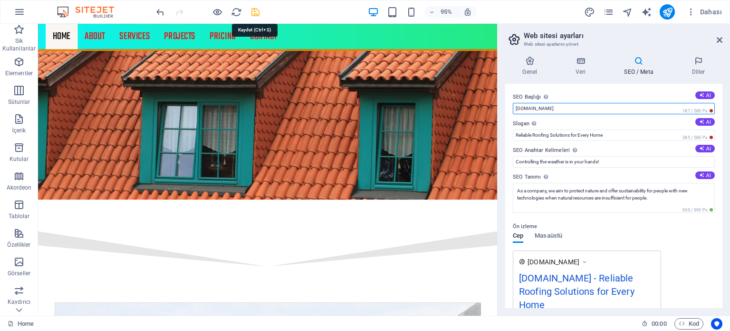
type input "[DOMAIN_NAME]"
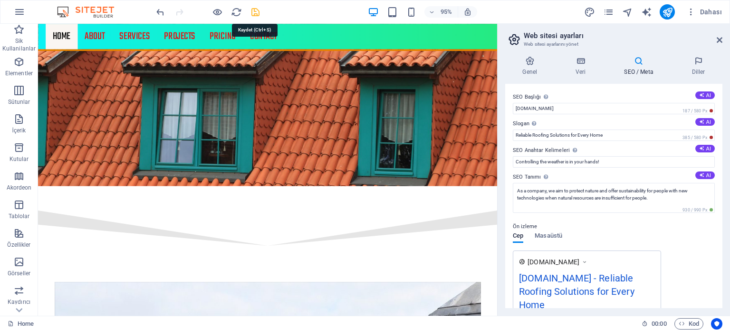
scroll to position [1379, 0]
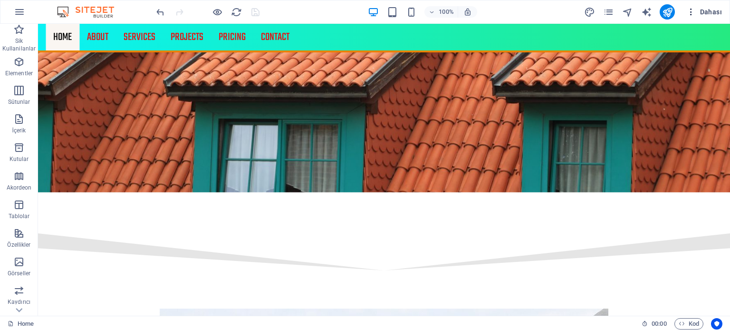
click at [712, 11] on span "Dahası" at bounding box center [705, 12] width 36 height 10
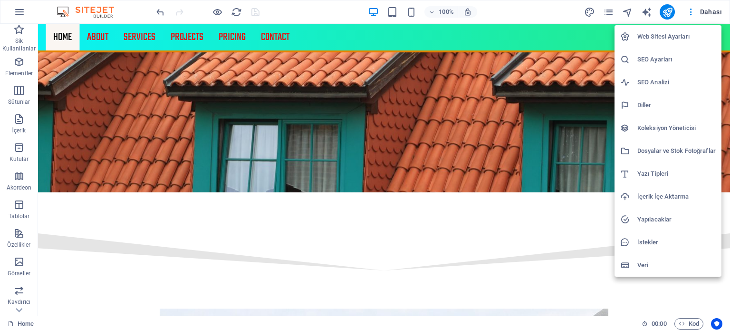
click at [656, 59] on h6 "SEO Ayarları" at bounding box center [677, 59] width 78 height 11
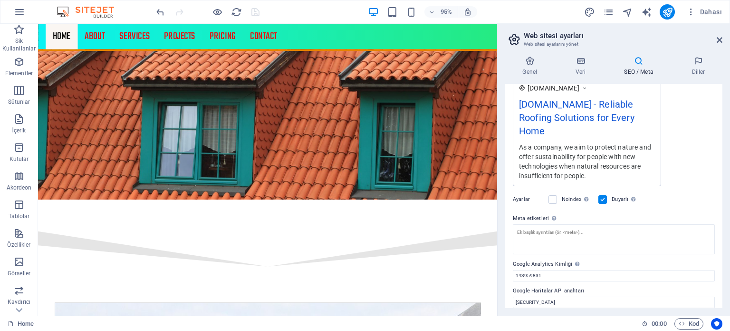
scroll to position [180, 0]
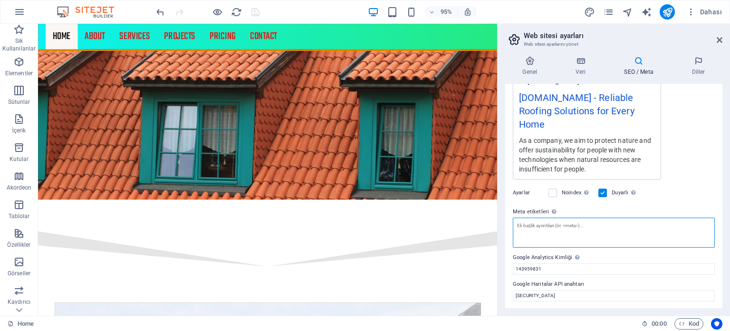
click at [604, 226] on textarea "Meta etiketleri Web sitenin etiketlerinin içine yerleştirilecek HTML kodunu bur…" at bounding box center [614, 232] width 202 height 30
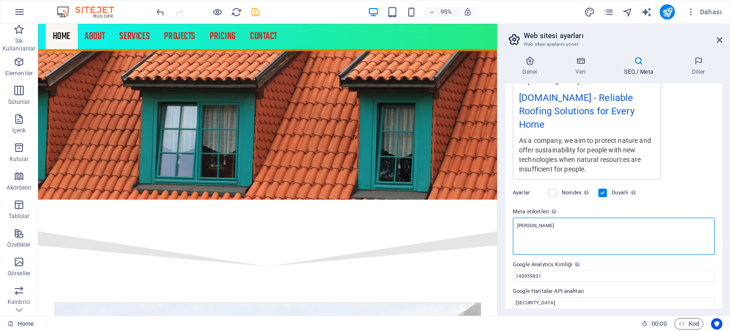
type textarea "[PERSON_NAME]"
drag, startPoint x: 554, startPoint y: 226, endPoint x: 497, endPoint y: 232, distance: 56.9
click at [502, 222] on div "Genel Veri SEO / Meta [PERSON_NAME] Web Sitesi Adı [DOMAIN_NAME] Logo Dosyaları…" at bounding box center [614, 182] width 233 height 267
click at [573, 235] on textarea "Meta etiketleri Web sitenin etiketlerinin içine yerleştirilecek HTML kodunu bur…" at bounding box center [614, 235] width 202 height 37
paste textarea "<head> <meta name="keywords" content="Meta Etiketler, Meta Tag"> </head>"
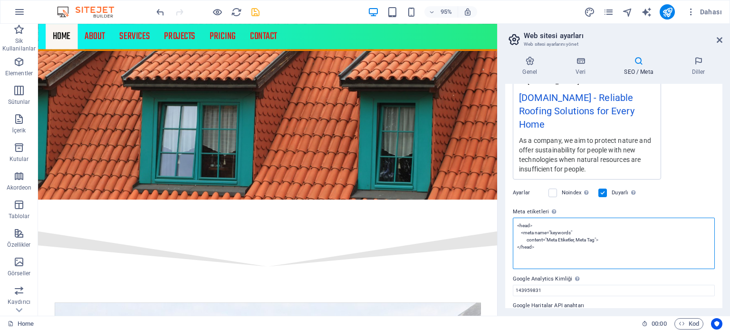
drag, startPoint x: 551, startPoint y: 237, endPoint x: 600, endPoint y: 238, distance: 49.5
click at [600, 238] on textarea "<head> <meta name="keywords" content="Meta Etiketler, Meta Tag"> </head>" at bounding box center [614, 242] width 202 height 51
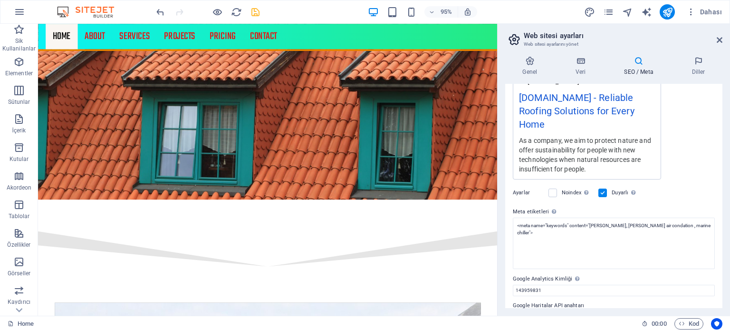
click at [262, 12] on body "[DOMAIN_NAME] Home (en) Sik Kullanilanlar Elementler Sütunlar İçerik Kutular Ak…" at bounding box center [365, 165] width 730 height 331
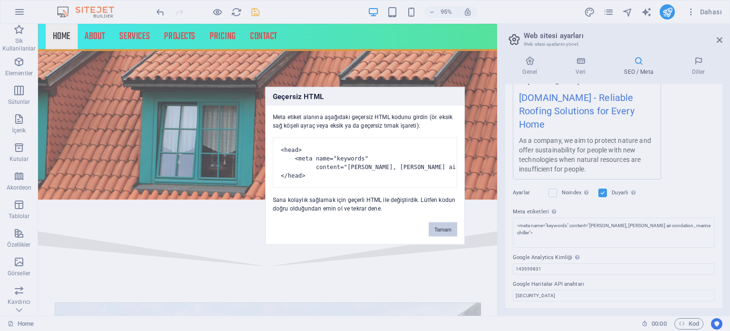
click at [442, 234] on button "Tamam" at bounding box center [443, 229] width 29 height 14
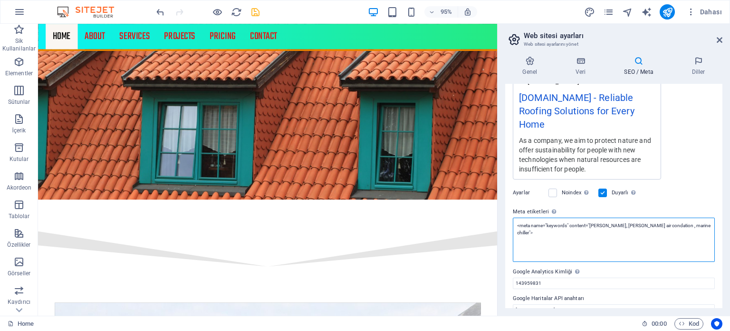
click at [571, 244] on textarea "<meta name="keywords" content="[PERSON_NAME], [PERSON_NAME] air condation , mar…" at bounding box center [614, 239] width 202 height 44
click at [524, 221] on textarea "<meta name="keywords" content="[PERSON_NAME], [PERSON_NAME] air condation , mar…" at bounding box center [614, 239] width 202 height 44
click at [665, 226] on textarea "<meta name="keywords" content="[PERSON_NAME], [PERSON_NAME] air condation , mar…" at bounding box center [614, 235] width 202 height 37
type textarea "<meta name="keywords" content="[PERSON_NAME], [PERSON_NAME] air condation, mari…"
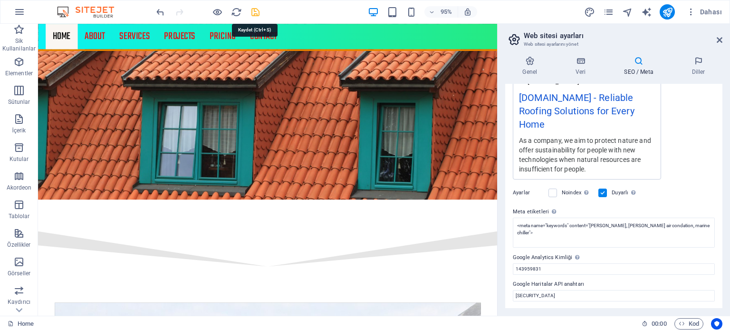
click at [252, 13] on icon "save" at bounding box center [255, 12] width 11 height 11
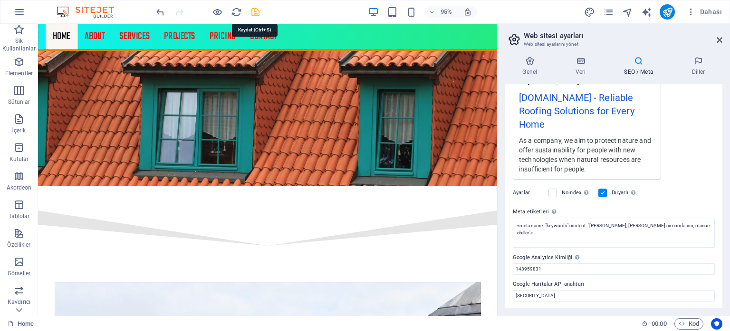
scroll to position [1379, 0]
